Goal: Task Accomplishment & Management: Manage account settings

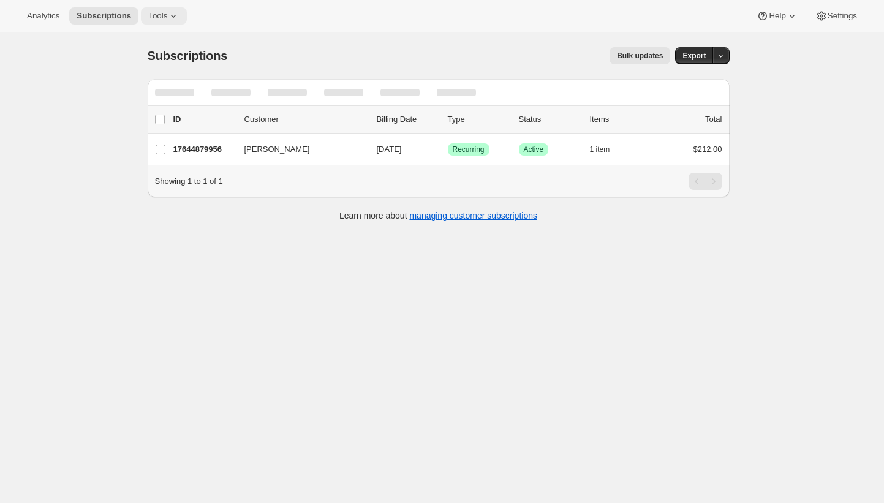
click at [155, 17] on span "Tools" at bounding box center [157, 16] width 19 height 10
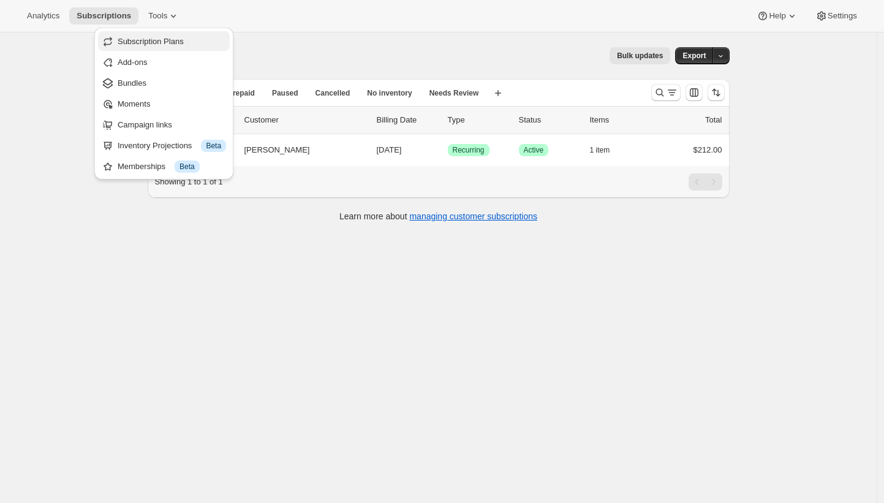
click at [164, 37] on span "Subscription Plans" at bounding box center [151, 41] width 66 height 9
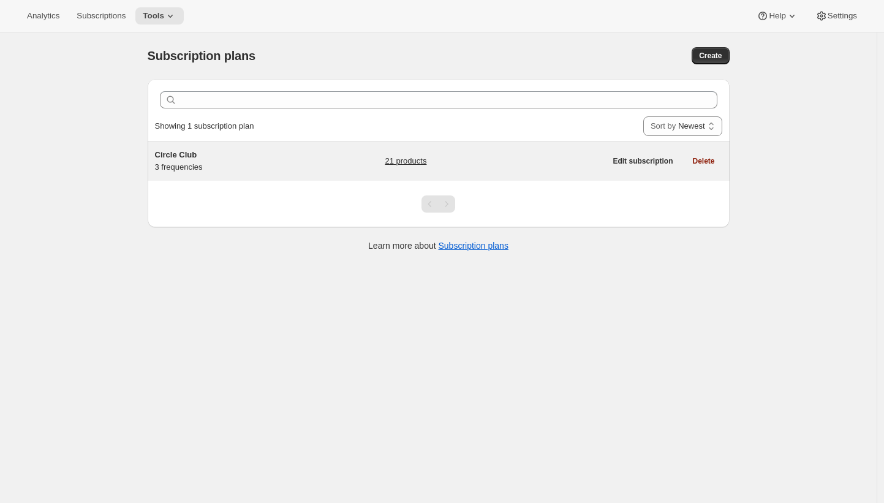
click at [223, 166] on div "Circle Club 3 frequencies" at bounding box center [231, 161] width 153 height 24
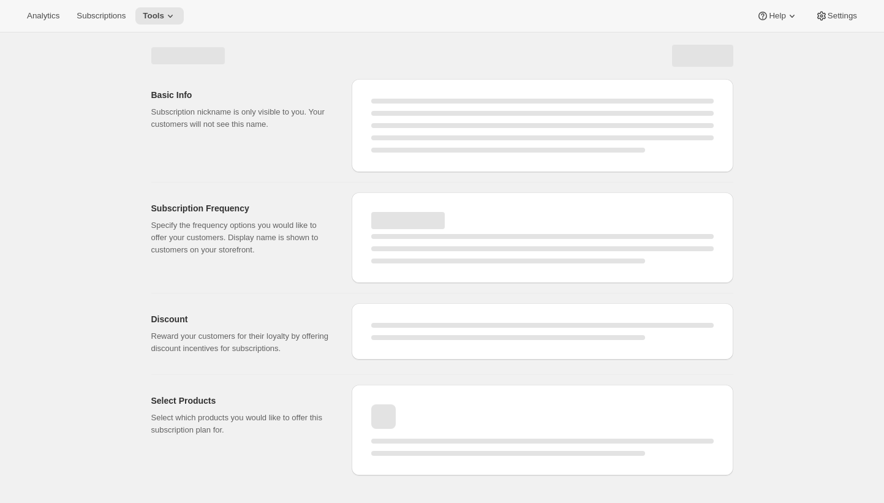
select select "WEEK"
select select "MONTH"
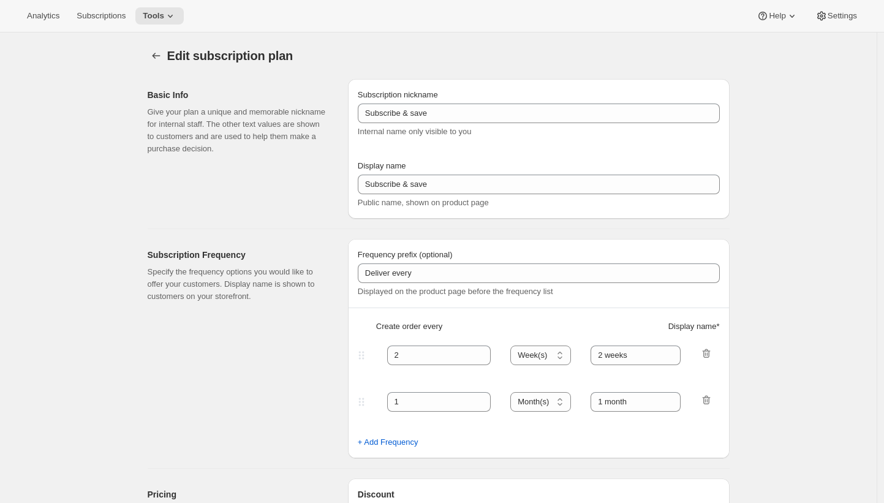
type input "Circle Club"
type input "Fox Creek Circle Club"
type input "3"
select select "MONTH"
type input "3 months"
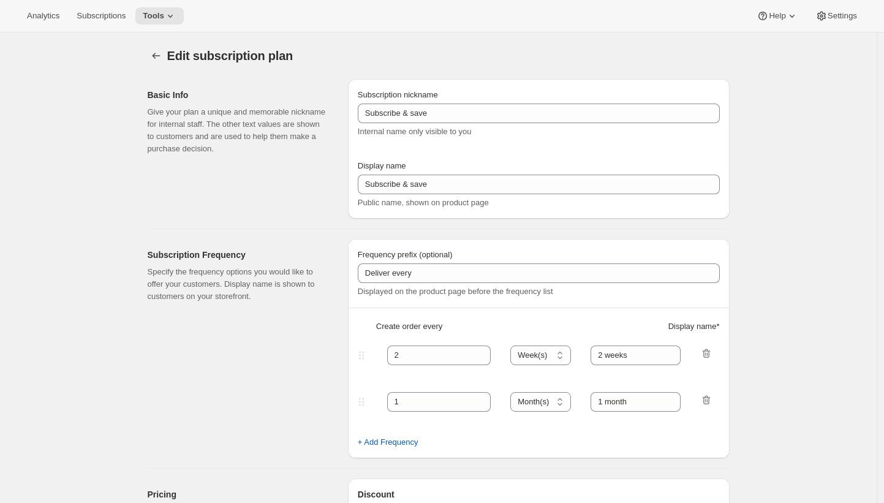
type input "4"
type input "4 months"
type input "20"
checkbox input "true"
select select "MONTH"
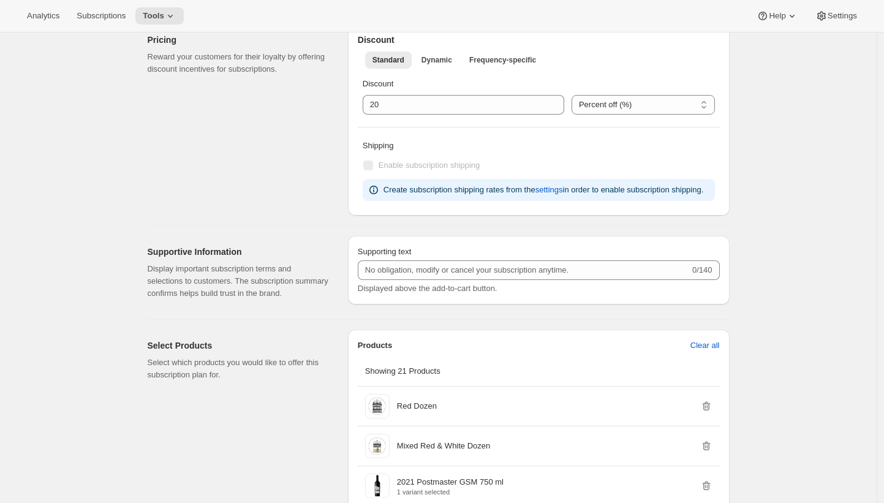
scroll to position [474, 0]
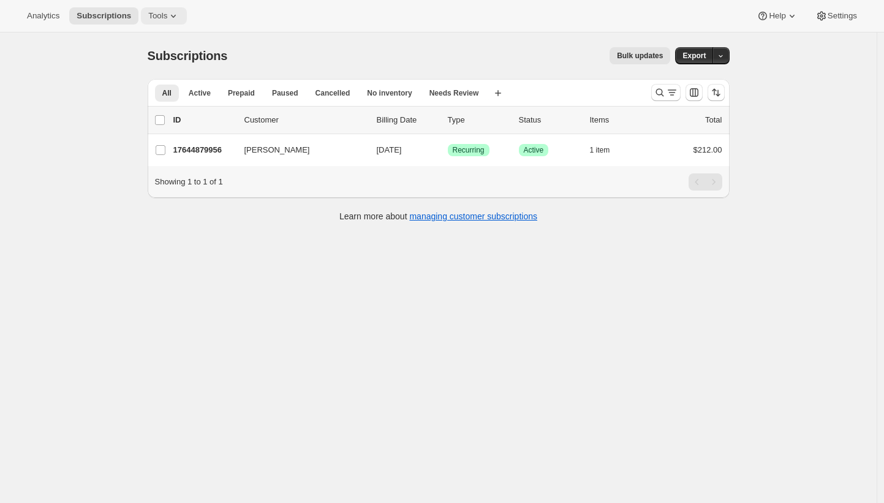
click at [157, 11] on span "Tools" at bounding box center [157, 16] width 19 height 10
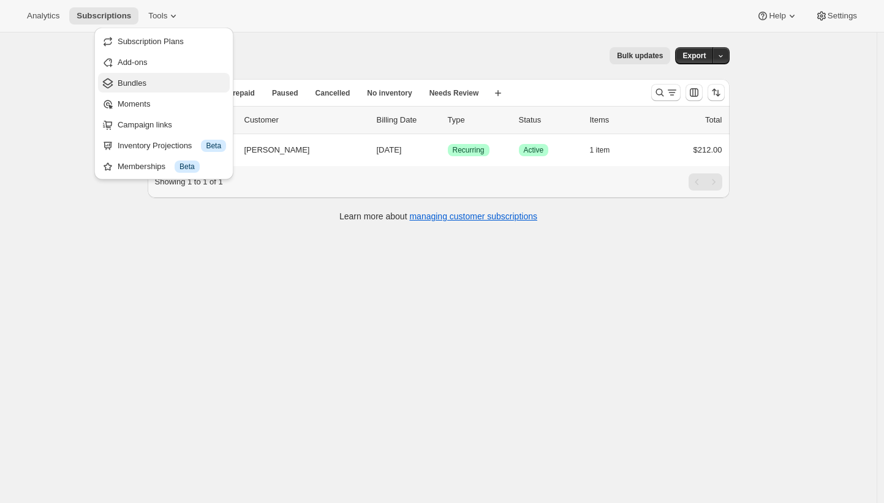
click at [175, 80] on span "Bundles" at bounding box center [172, 83] width 108 height 12
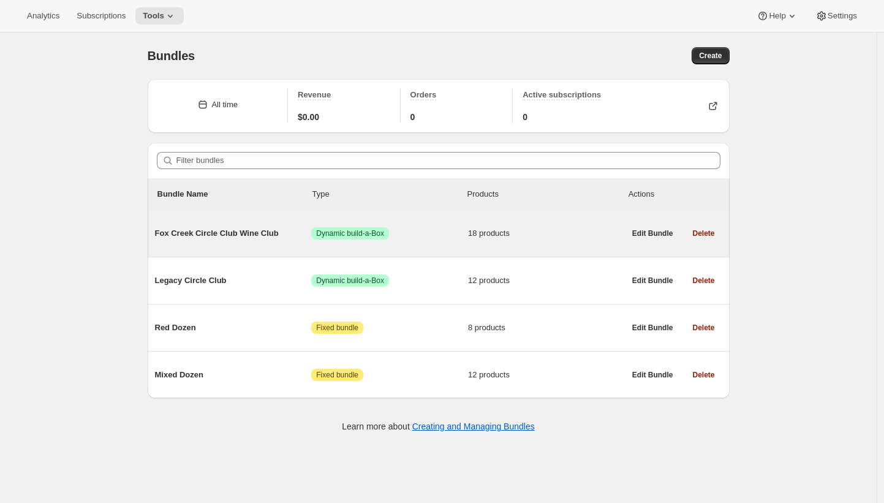
click at [238, 235] on span "Fox Creek Circle Club Wine Club" at bounding box center [233, 233] width 157 height 12
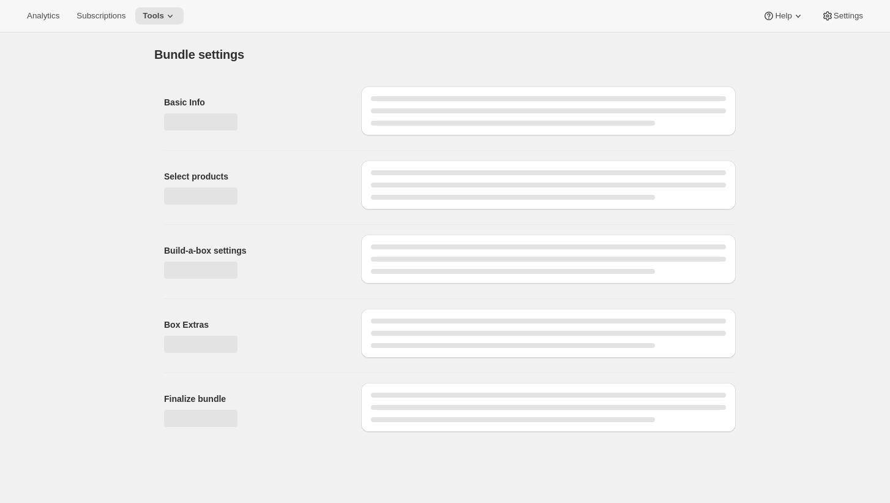
type input "Fox Creek Circle Club Wine Club"
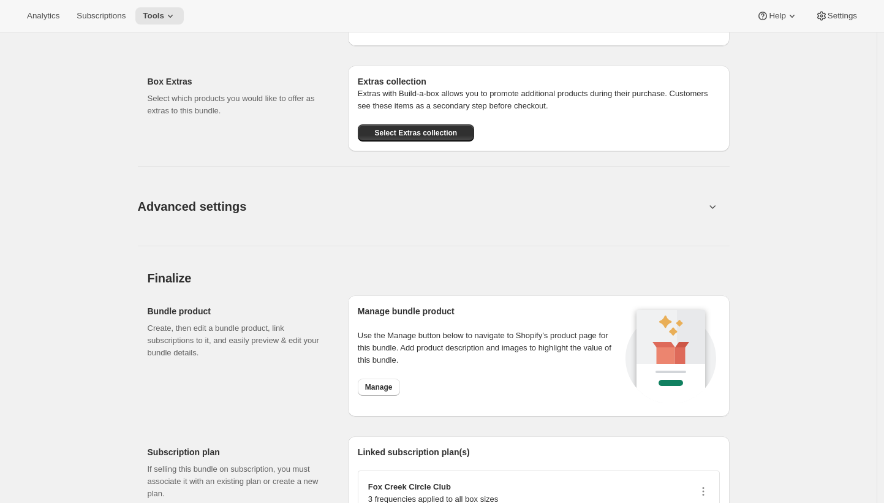
scroll to position [1575, 0]
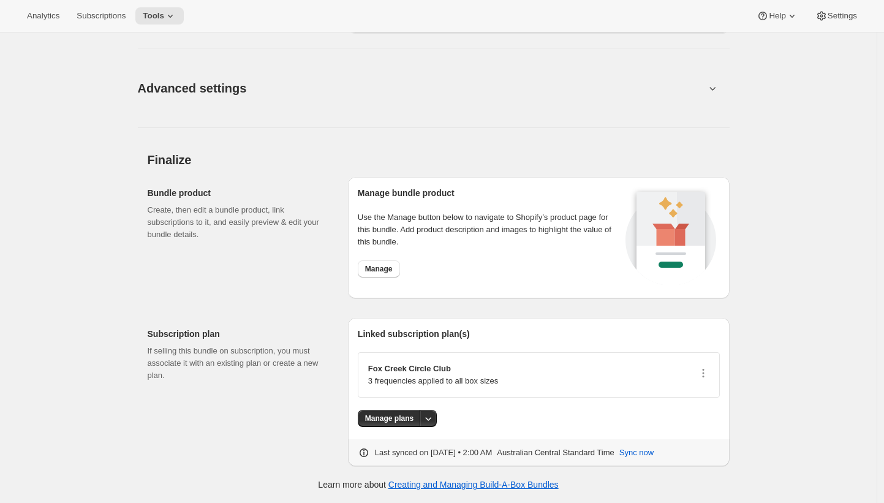
click at [535, 124] on div "Advanced settings Create Box filters Select which product filters may be select…" at bounding box center [433, 80] width 591 height 95
click at [547, 102] on button "Advanced settings" at bounding box center [421, 87] width 582 height 47
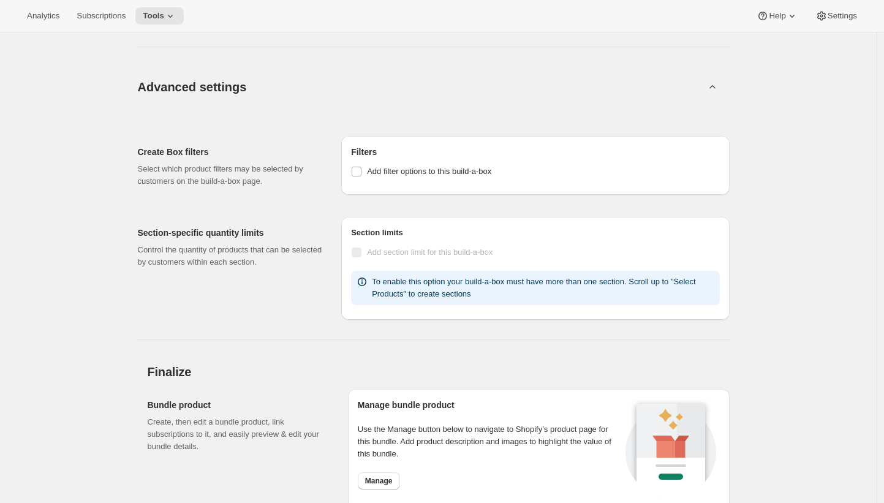
click at [550, 93] on button "Advanced settings" at bounding box center [421, 86] width 582 height 47
